Goal: Task Accomplishment & Management: Complete application form

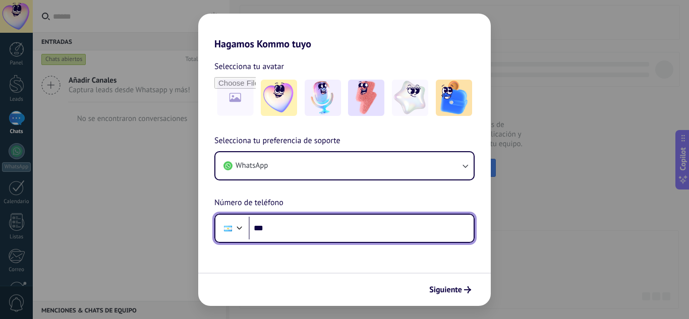
click at [324, 236] on input "***" at bounding box center [361, 228] width 225 height 23
type input "**********"
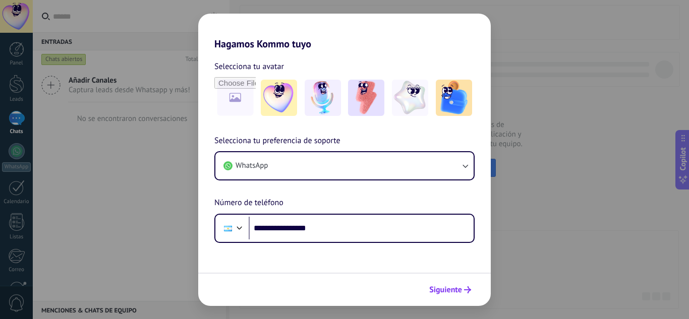
click at [468, 291] on icon "submit" at bounding box center [467, 289] width 7 height 7
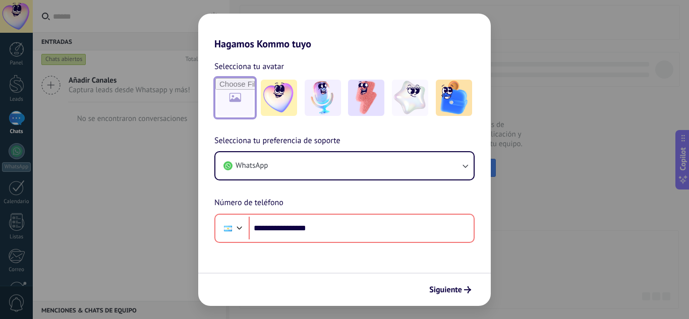
click at [247, 98] on input "file" at bounding box center [234, 97] width 39 height 39
type input "**********"
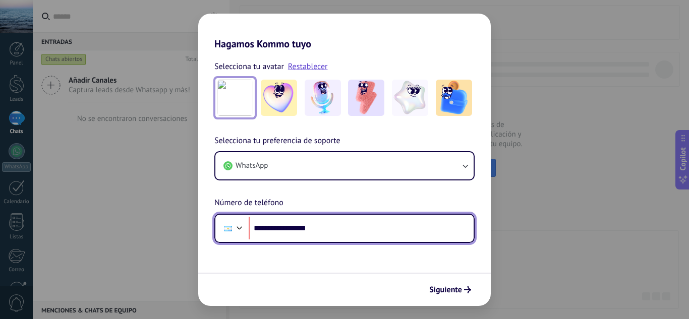
click at [275, 228] on input "**********" at bounding box center [361, 228] width 225 height 23
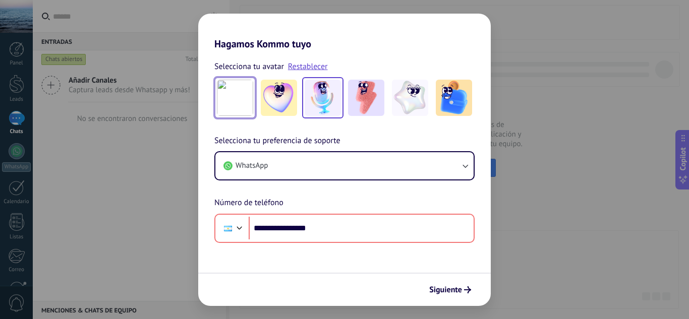
click at [331, 106] on img at bounding box center [323, 98] width 36 height 36
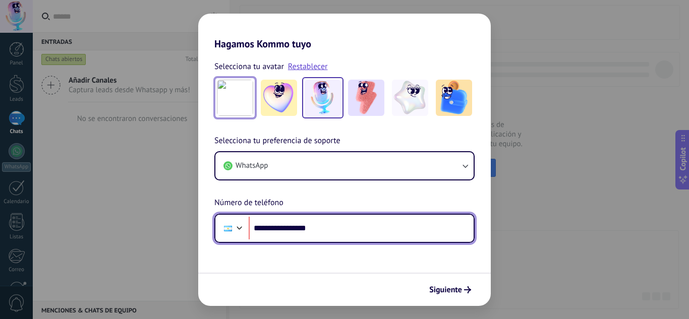
click at [276, 231] on input "**********" at bounding box center [361, 228] width 225 height 23
click at [280, 227] on input "**********" at bounding box center [361, 228] width 225 height 23
click at [278, 230] on input "**********" at bounding box center [361, 228] width 225 height 23
type input "**********"
drag, startPoint x: 341, startPoint y: 227, endPoint x: 254, endPoint y: 237, distance: 87.9
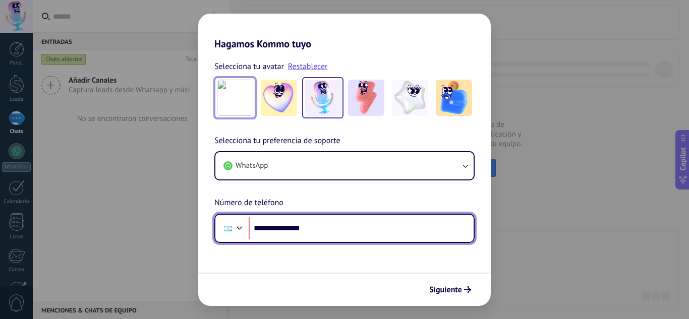
click at [254, 237] on input "**********" at bounding box center [361, 228] width 225 height 23
click at [289, 227] on input "**********" at bounding box center [361, 228] width 225 height 23
type input "**********"
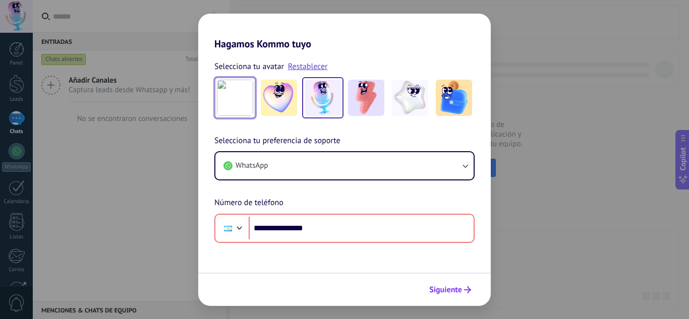
click at [441, 290] on span "Siguiente" at bounding box center [445, 289] width 33 height 7
click at [432, 298] on div "Siguiente" at bounding box center [344, 289] width 292 height 33
click at [443, 297] on button "Siguiente" at bounding box center [450, 289] width 51 height 17
click at [447, 292] on span "Siguiente" at bounding box center [445, 289] width 33 height 7
click at [453, 290] on span "Siguiente" at bounding box center [445, 289] width 33 height 7
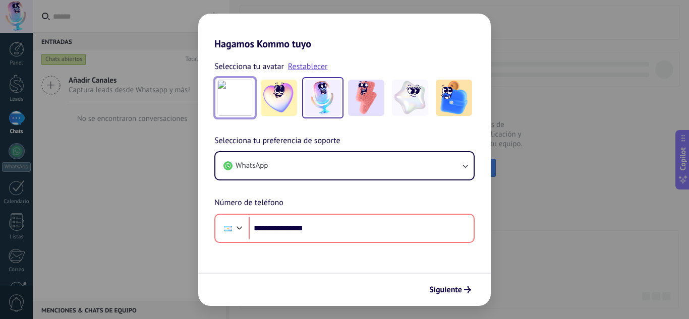
click at [665, 160] on div "**********" at bounding box center [344, 159] width 689 height 319
click at [498, 164] on div "**********" at bounding box center [344, 159] width 689 height 319
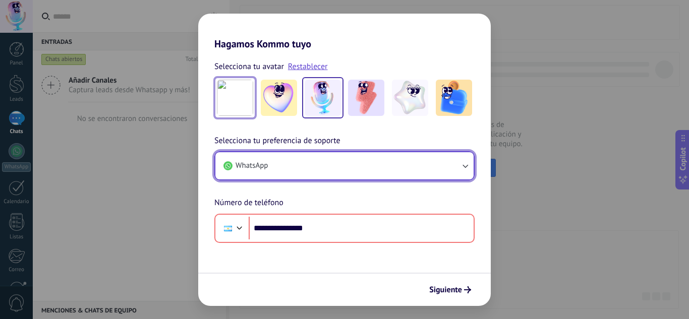
click at [450, 159] on button "WhatsApp" at bounding box center [344, 165] width 258 height 27
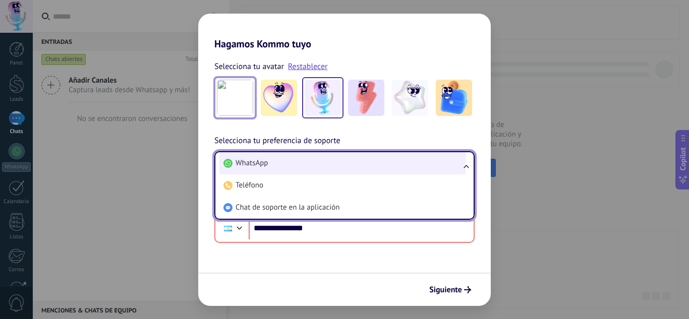
click at [304, 170] on li "WhatsApp" at bounding box center [342, 163] width 246 height 22
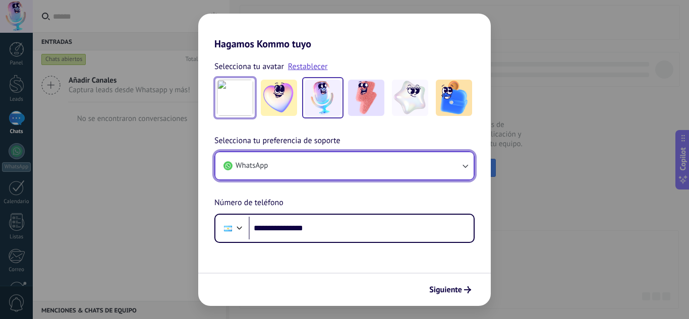
click at [295, 176] on button "WhatsApp" at bounding box center [344, 165] width 258 height 27
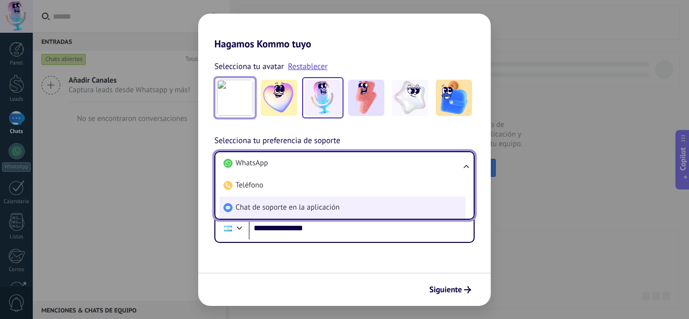
click at [271, 216] on li "Chat de soporte en la aplicación" at bounding box center [342, 208] width 246 height 22
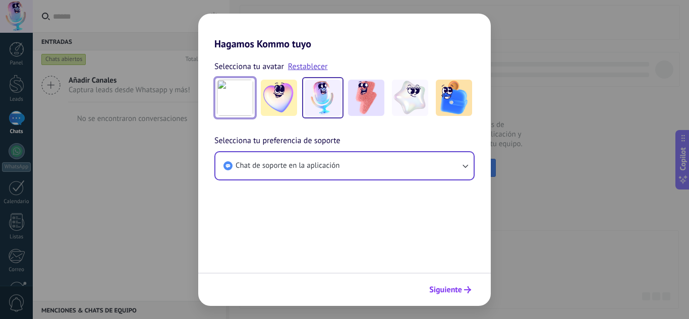
click at [441, 286] on span "Siguiente" at bounding box center [445, 289] width 33 height 7
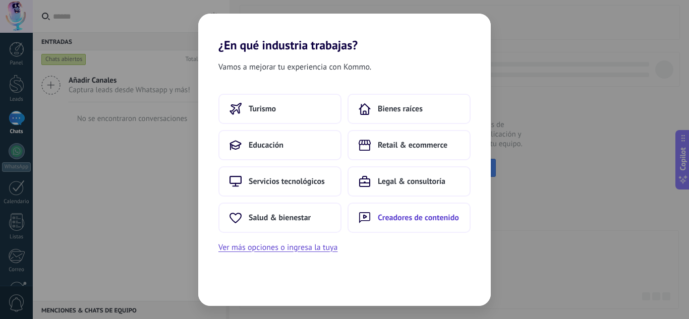
click at [416, 221] on span "Creadores de contenido" at bounding box center [418, 218] width 81 height 10
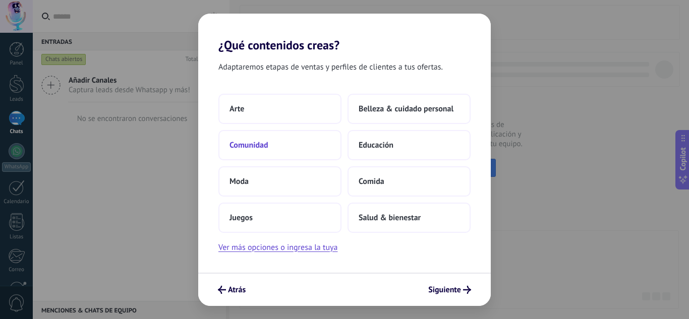
click at [267, 147] on span "Comunidad" at bounding box center [248, 145] width 39 height 10
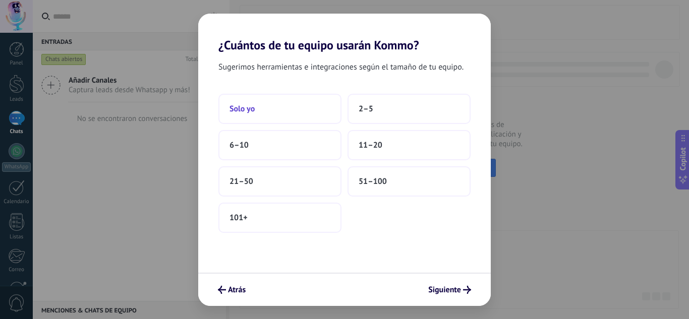
click at [296, 117] on button "Solo yo" at bounding box center [279, 109] width 123 height 30
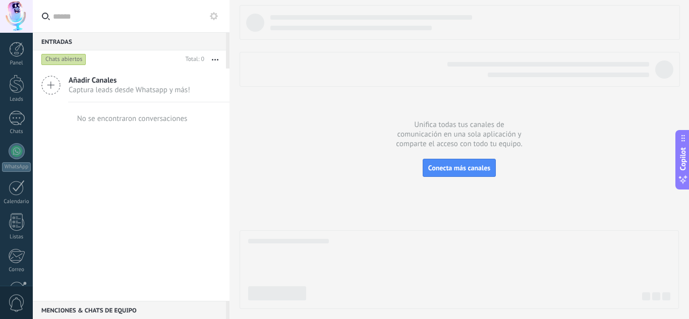
scroll to position [100, 0]
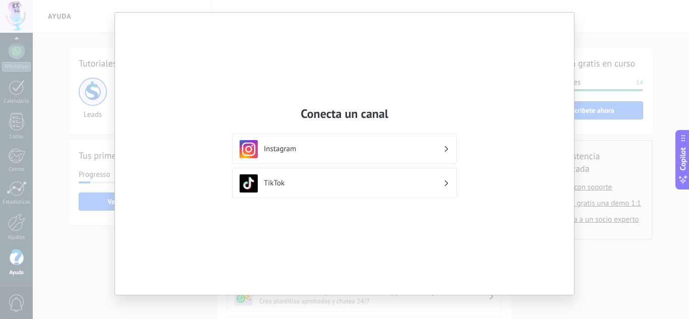
scroll to position [30, 0]
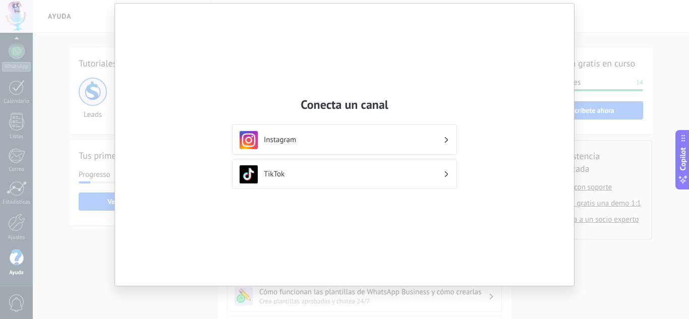
click at [406, 139] on h3 "Instagram" at bounding box center [354, 140] width 180 height 10
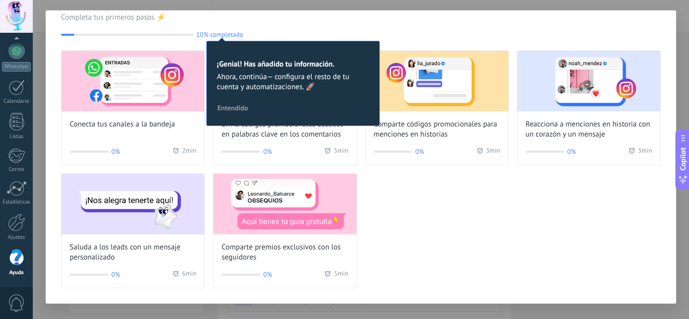
scroll to position [0, 0]
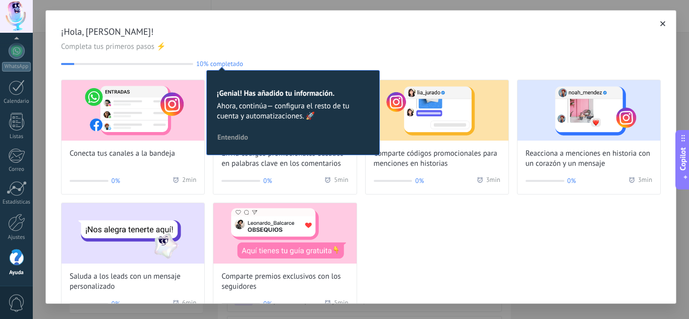
click at [175, 115] on img at bounding box center [133, 110] width 143 height 61
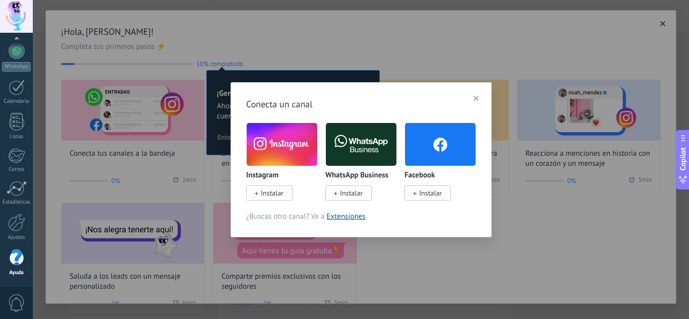
click at [258, 194] on span "Instalar" at bounding box center [269, 193] width 46 height 15
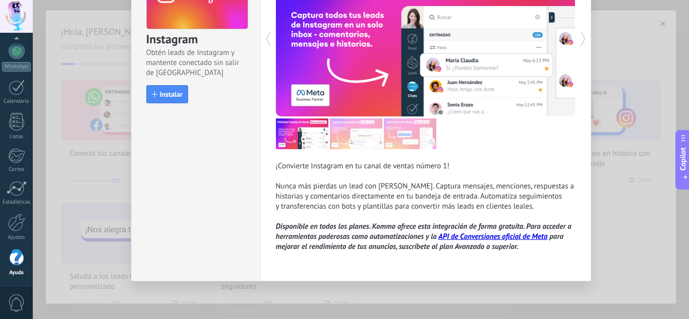
click at [166, 99] on button "Instalar" at bounding box center [167, 94] width 42 height 18
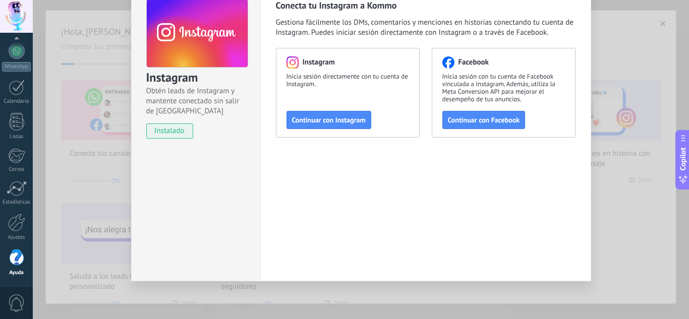
scroll to position [51, 0]
click at [320, 124] on span "Continuar con Instagram" at bounding box center [329, 119] width 74 height 7
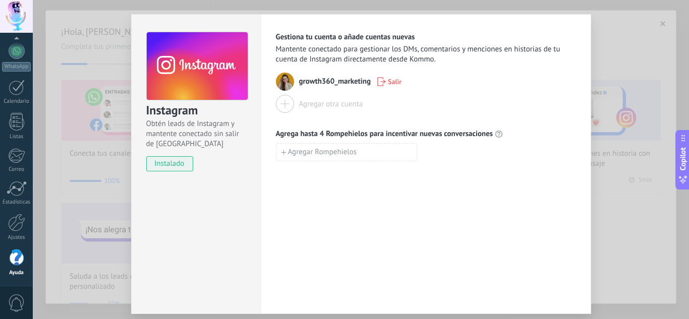
scroll to position [1, 0]
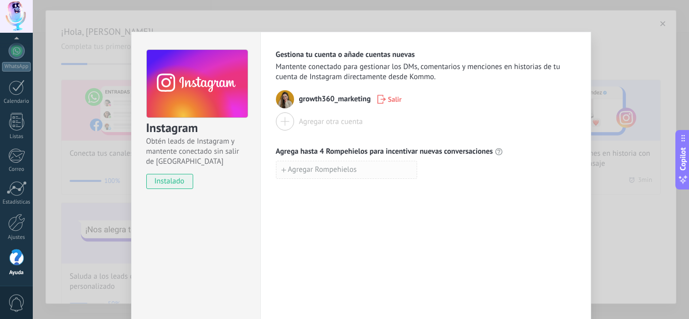
click at [323, 169] on span "Agregar Rompehielos" at bounding box center [322, 169] width 69 height 7
click at [344, 172] on input at bounding box center [346, 169] width 140 height 16
click at [604, 169] on div "Instagram Obtén leads de Instagram y mantente conectado sin salir de Kommo inst…" at bounding box center [361, 159] width 656 height 319
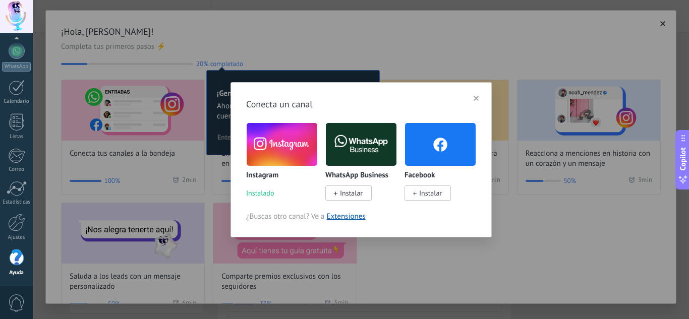
click at [364, 194] on span "Instalar" at bounding box center [348, 193] width 46 height 15
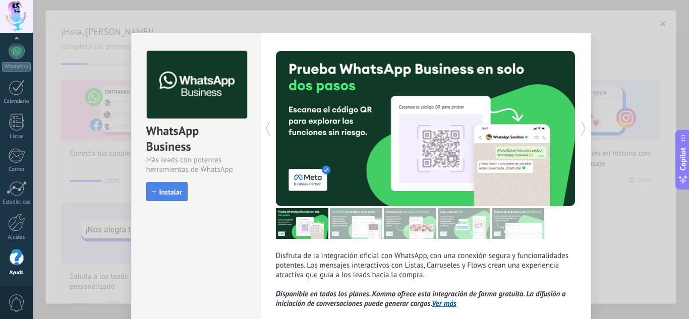
click at [154, 193] on span "Instalar" at bounding box center [167, 192] width 30 height 7
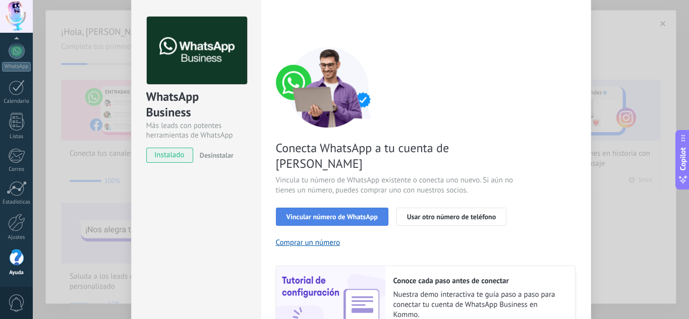
scroll to position [50, 0]
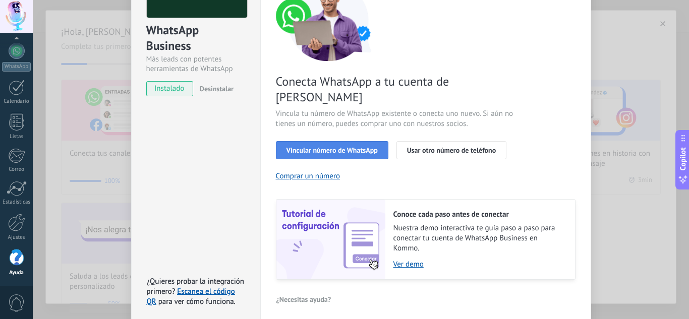
click at [278, 141] on button "Vincular número de WhatsApp" at bounding box center [332, 150] width 112 height 18
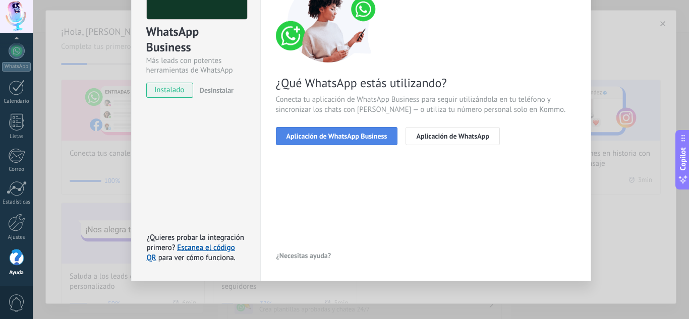
scroll to position [99, 0]
click at [370, 140] on button "Aplicación de WhatsApp Business" at bounding box center [337, 136] width 122 height 18
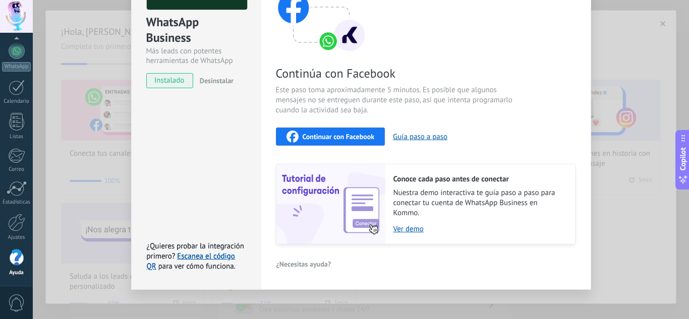
scroll to position [117, 0]
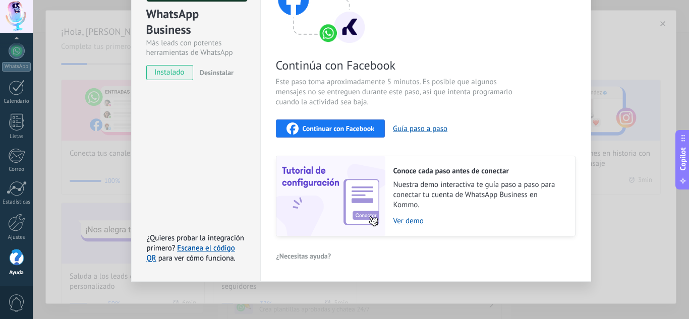
click at [333, 135] on button "Continuar con Facebook" at bounding box center [330, 128] width 109 height 18
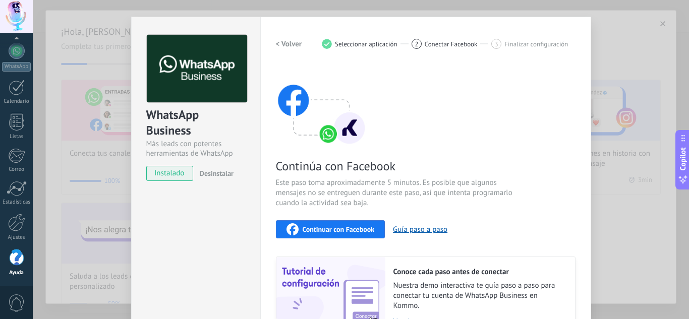
click at [609, 68] on div "WhatsApp Business Más leads con potentes herramientas de WhatsApp instalado Des…" at bounding box center [361, 159] width 656 height 319
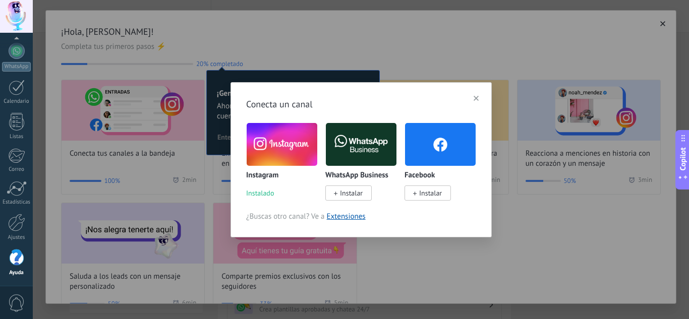
click at [475, 97] on icon "button" at bounding box center [475, 98] width 5 height 5
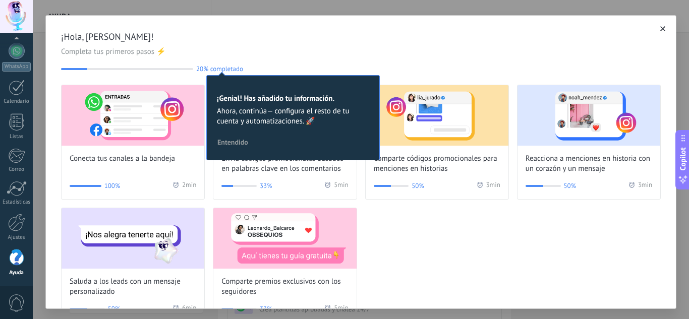
click at [659, 29] on div "¡Hola, [PERSON_NAME]! Completa tus primeros pasos ⚡ 20% completado 20 ¡Genial! …" at bounding box center [361, 177] width 630 height 322
click at [660, 27] on div "¡Hola, [PERSON_NAME]! Completa tus primeros pasos ⚡ 20% completado 20 ¡Genial! …" at bounding box center [361, 177] width 630 height 322
click at [657, 30] on button "button" at bounding box center [662, 29] width 10 height 10
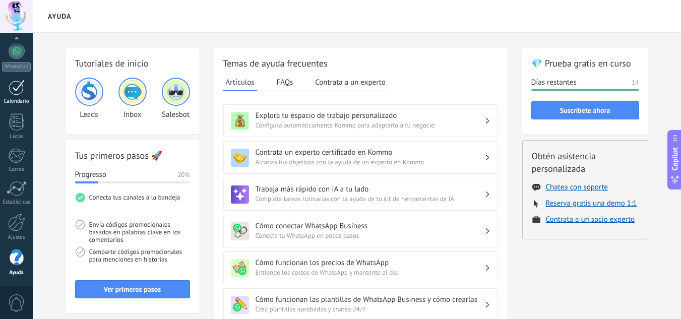
click at [21, 91] on div at bounding box center [17, 88] width 16 height 16
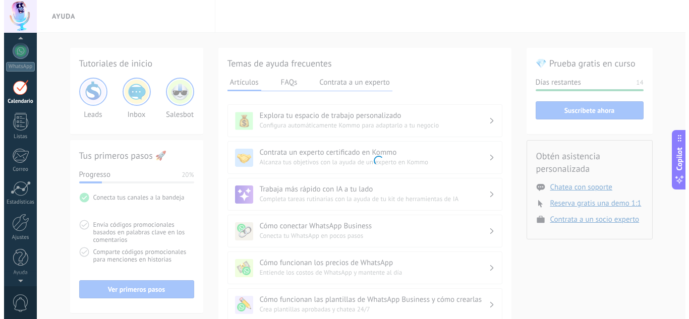
scroll to position [29, 0]
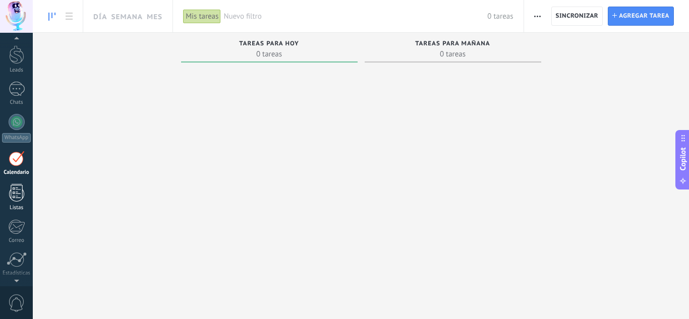
click at [16, 198] on div at bounding box center [16, 193] width 15 height 18
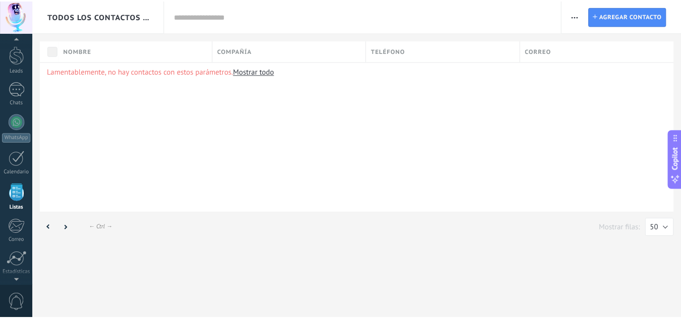
scroll to position [63, 0]
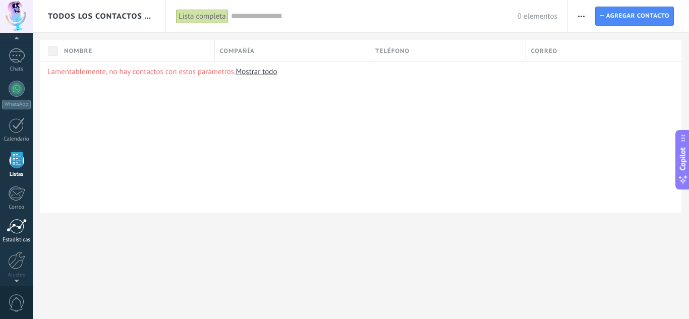
click at [0, 237] on link "Estadísticas" at bounding box center [16, 231] width 33 height 25
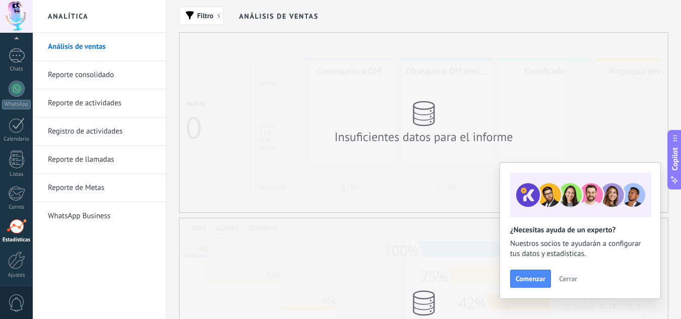
scroll to position [100, 0]
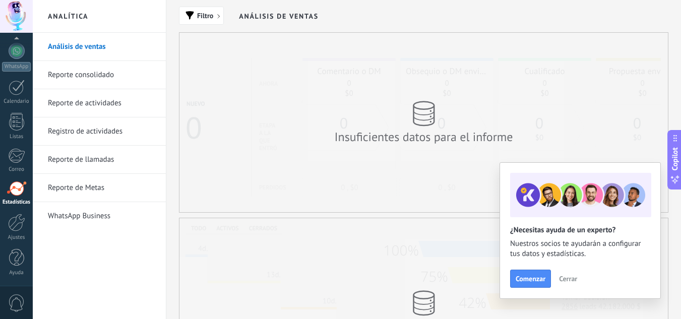
click at [559, 280] on span "Cerrar" at bounding box center [568, 278] width 18 height 7
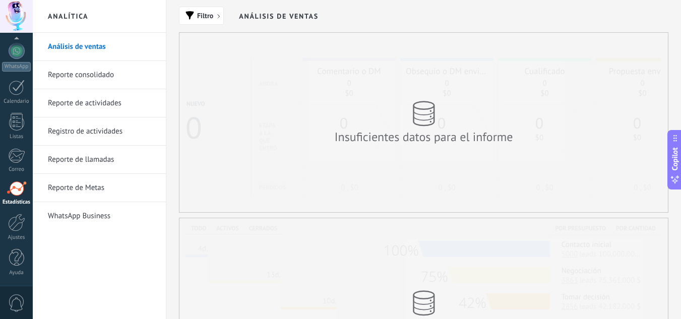
click at [59, 84] on link "Reporte consolidado" at bounding box center [102, 75] width 108 height 28
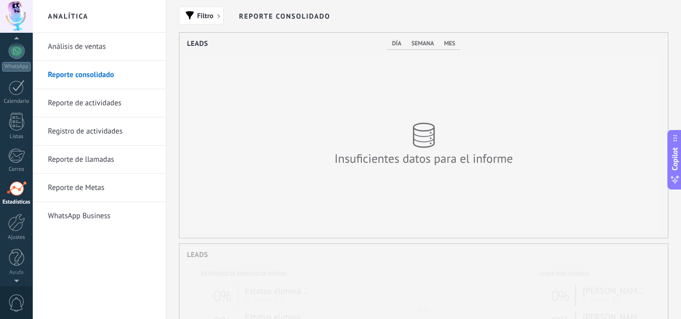
scroll to position [205, 489]
click at [16, 60] on div "Panel" at bounding box center [16, 63] width 29 height 7
